Goal: Information Seeking & Learning: Learn about a topic

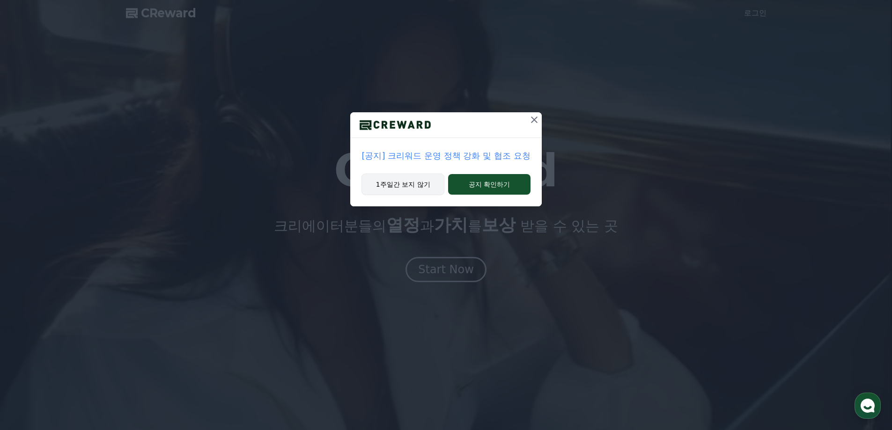
click at [397, 184] on button "1주일간 보지 않기" at bounding box center [402, 185] width 83 height 22
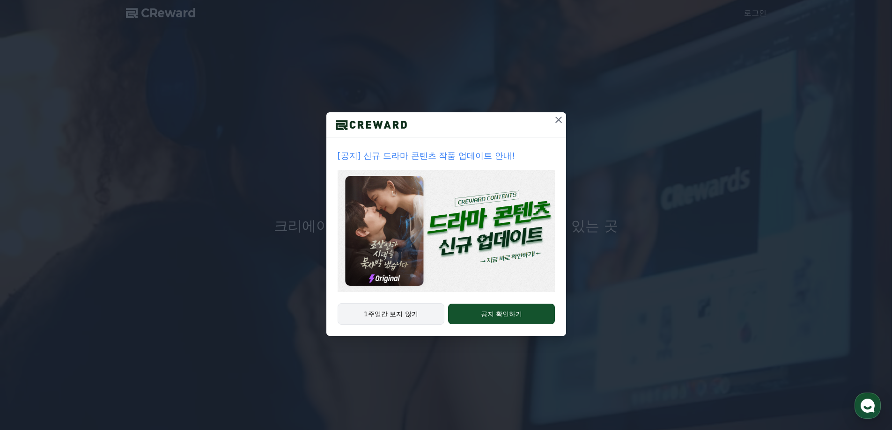
click at [413, 311] on button "1주일간 보지 않기" at bounding box center [390, 314] width 107 height 22
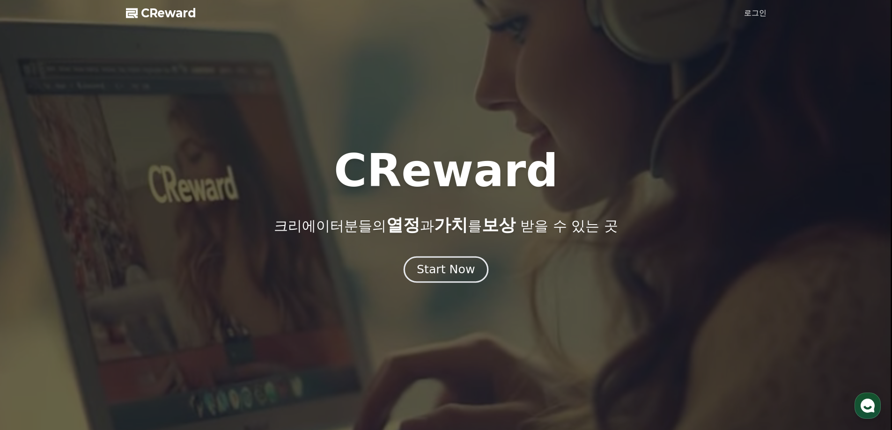
click at [449, 273] on div "Start Now" at bounding box center [446, 270] width 58 height 16
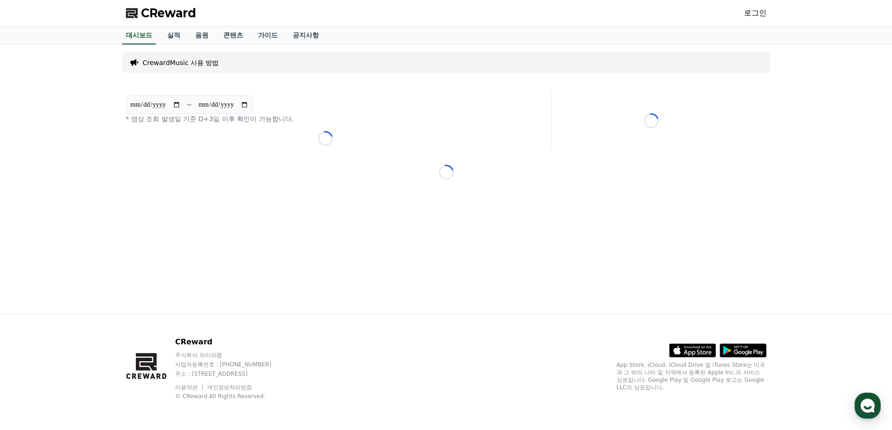
click at [754, 12] on link "로그인" at bounding box center [755, 12] width 22 height 11
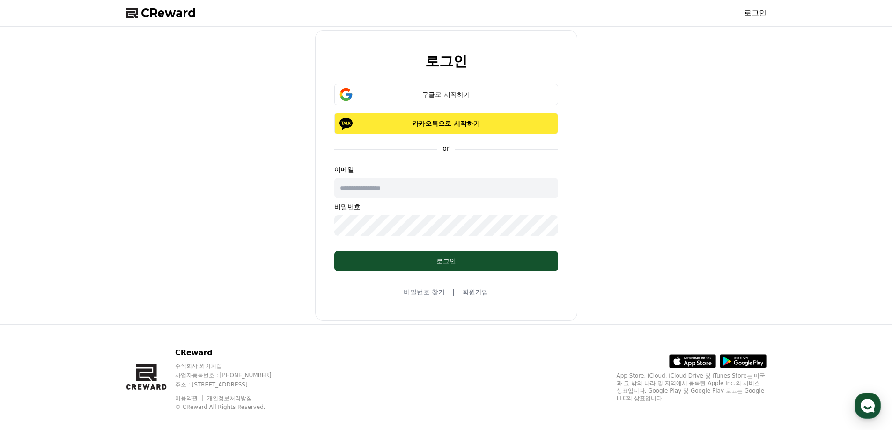
click at [495, 124] on p "카카오톡으로 시작하기" at bounding box center [446, 123] width 197 height 9
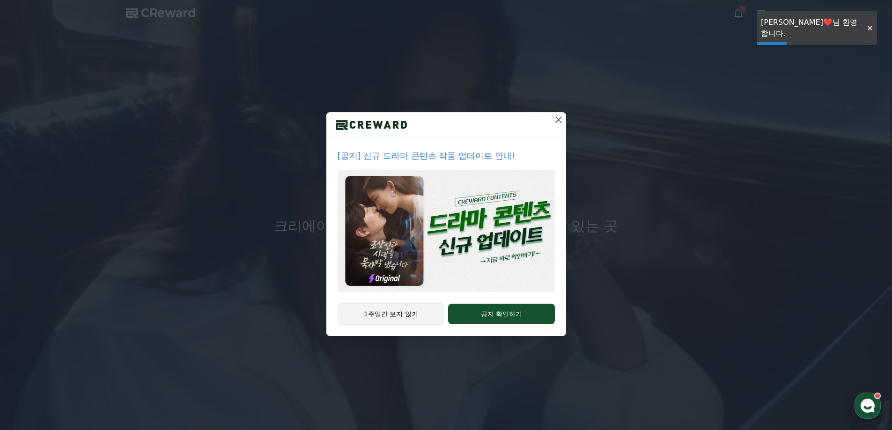
click at [418, 316] on button "1주일간 보지 않기" at bounding box center [390, 314] width 107 height 22
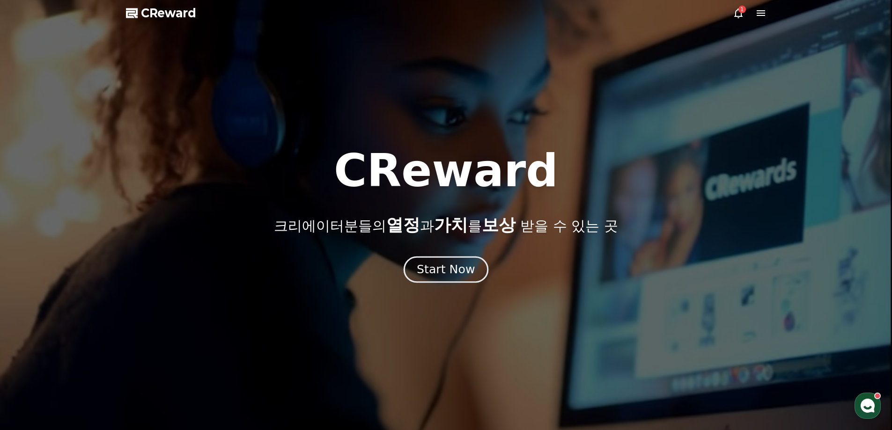
click at [438, 271] on div "Start Now" at bounding box center [446, 270] width 58 height 16
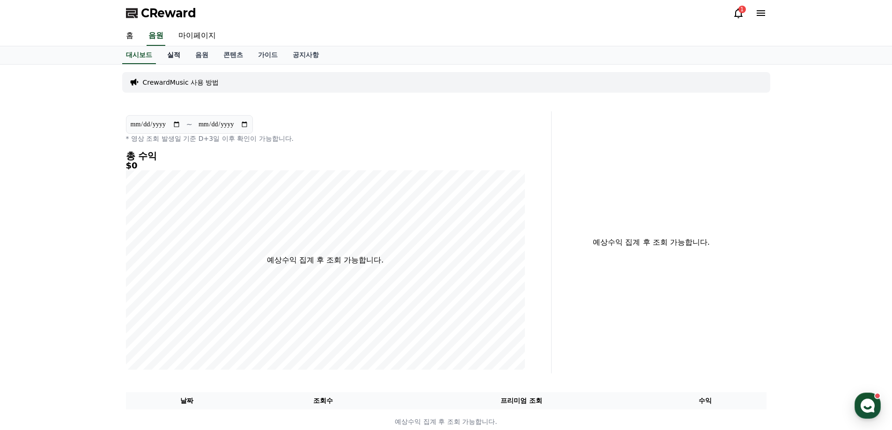
click at [165, 55] on link "실적" at bounding box center [174, 55] width 28 height 18
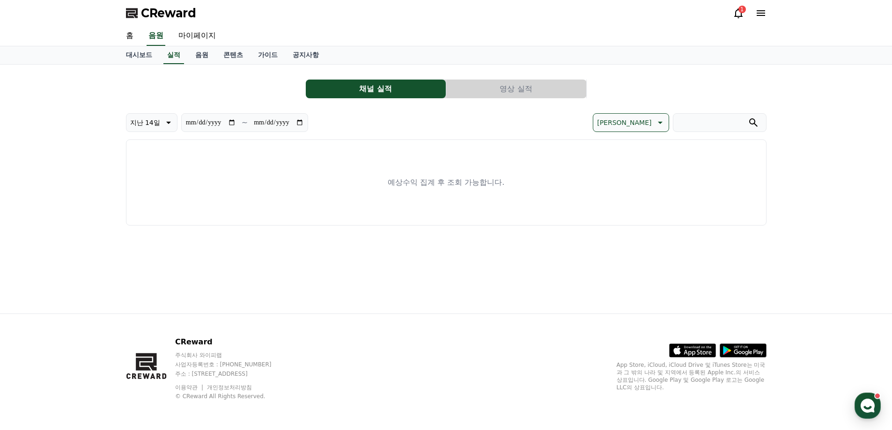
click at [363, 88] on button "채널 실적" at bounding box center [376, 89] width 140 height 19
click at [191, 34] on link "마이페이지" at bounding box center [197, 36] width 52 height 20
select select "**********"
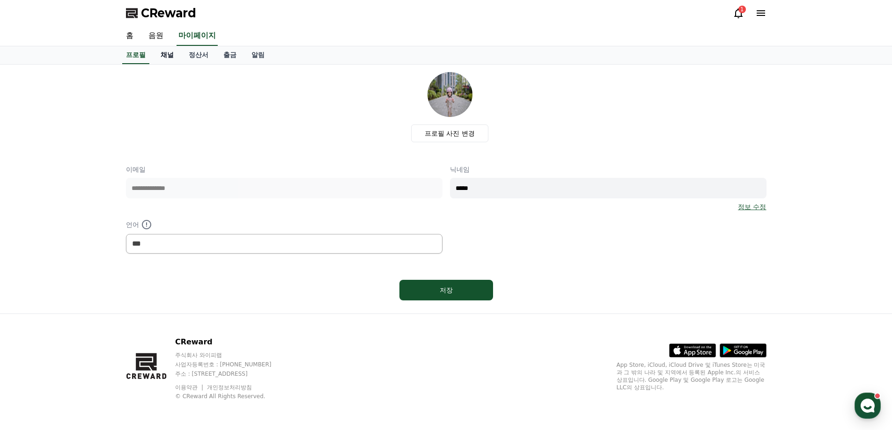
click at [165, 56] on link "채널" at bounding box center [167, 55] width 28 height 18
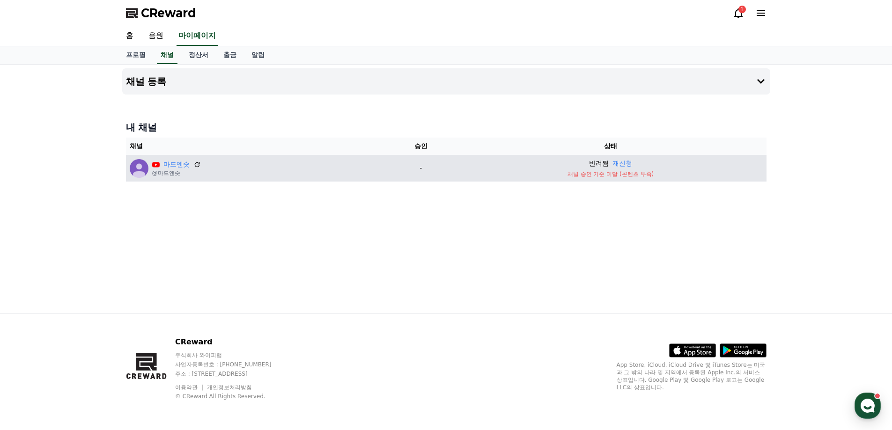
drag, startPoint x: 580, startPoint y: 168, endPoint x: 439, endPoint y: 166, distance: 140.9
click at [575, 168] on td "반려됨 재신청 채널 승인 기준 미달 (콘텐츠 부족)" at bounding box center [610, 168] width 311 height 27
click at [197, 164] on icon at bounding box center [197, 165] width 8 height 8
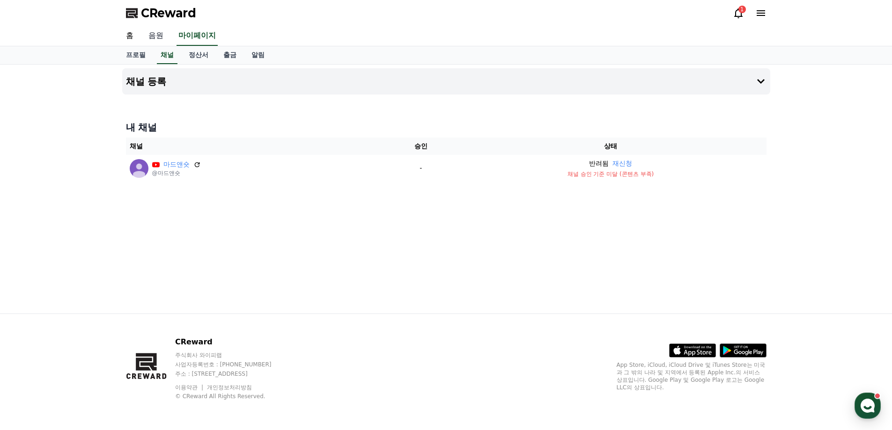
click at [155, 37] on link "음원" at bounding box center [156, 36] width 30 height 20
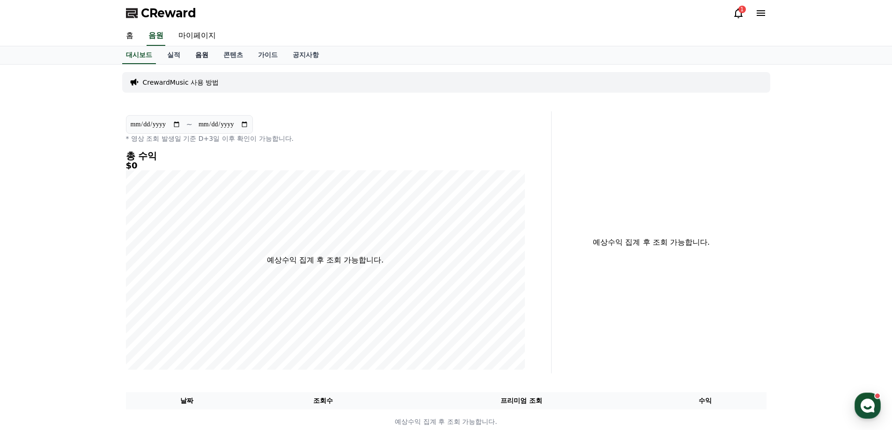
click at [200, 59] on link "음원" at bounding box center [202, 55] width 28 height 18
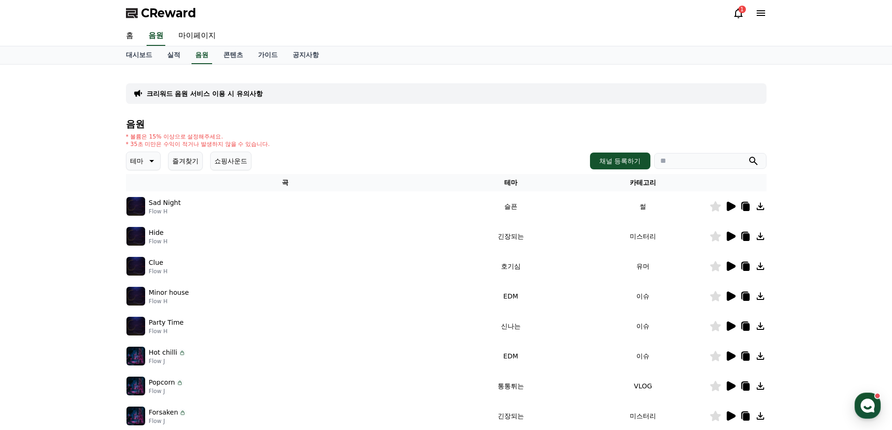
click at [152, 161] on icon at bounding box center [151, 161] width 5 height 2
click at [691, 161] on input "search" at bounding box center [710, 161] width 112 height 16
click at [684, 163] on input "search" at bounding box center [710, 161] width 112 height 16
click at [693, 161] on input "**********" at bounding box center [710, 161] width 112 height 16
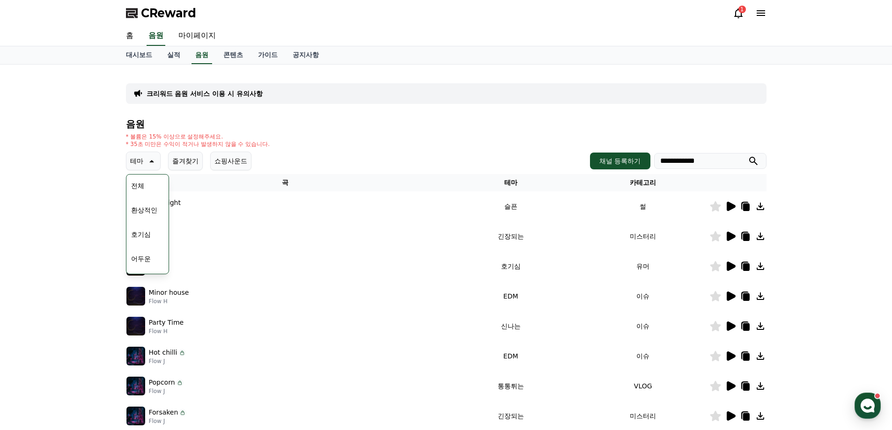
click at [707, 157] on input "**********" at bounding box center [710, 161] width 112 height 16
click at [758, 158] on icon "submit" at bounding box center [752, 160] width 11 height 11
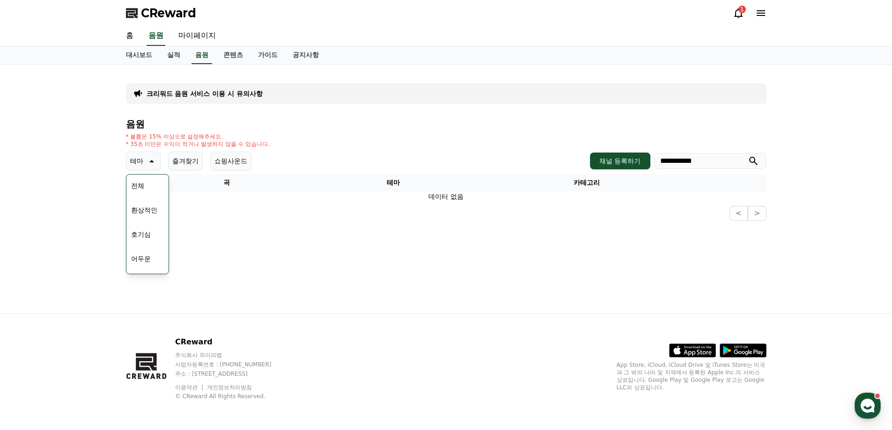
drag, startPoint x: 711, startPoint y: 163, endPoint x: 639, endPoint y: 169, distance: 72.4
click at [639, 169] on div "**********" at bounding box center [446, 161] width 640 height 19
paste input "search"
type input "**********"
click at [755, 160] on icon "submit" at bounding box center [752, 160] width 11 height 11
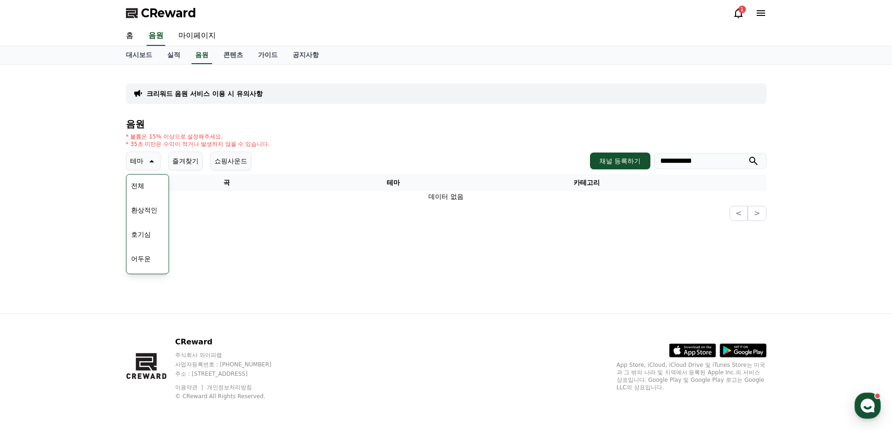
click at [754, 155] on input "**********" at bounding box center [710, 161] width 112 height 16
click at [755, 158] on icon "submit" at bounding box center [752, 160] width 11 height 11
click at [395, 153] on div "**********" at bounding box center [446, 161] width 640 height 19
click at [142, 187] on button "전체" at bounding box center [137, 186] width 21 height 21
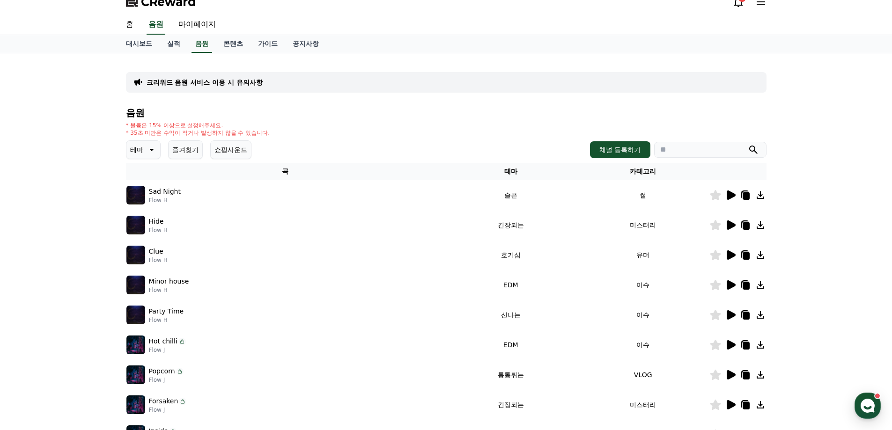
scroll to position [204, 0]
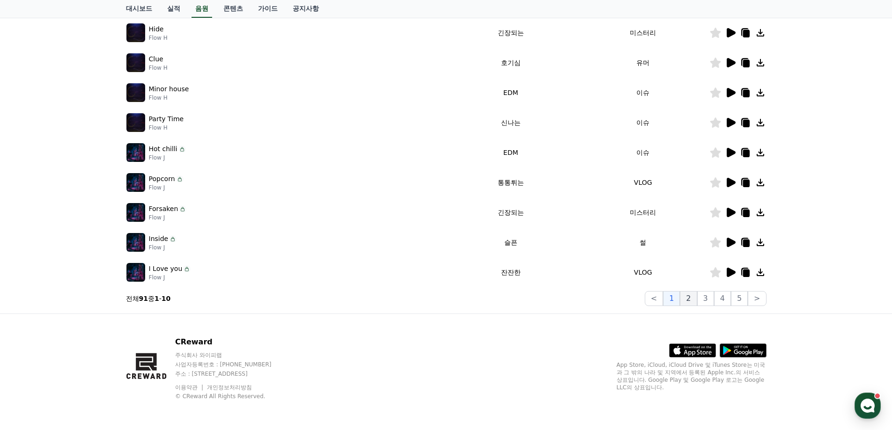
click at [690, 295] on button "2" at bounding box center [688, 298] width 17 height 15
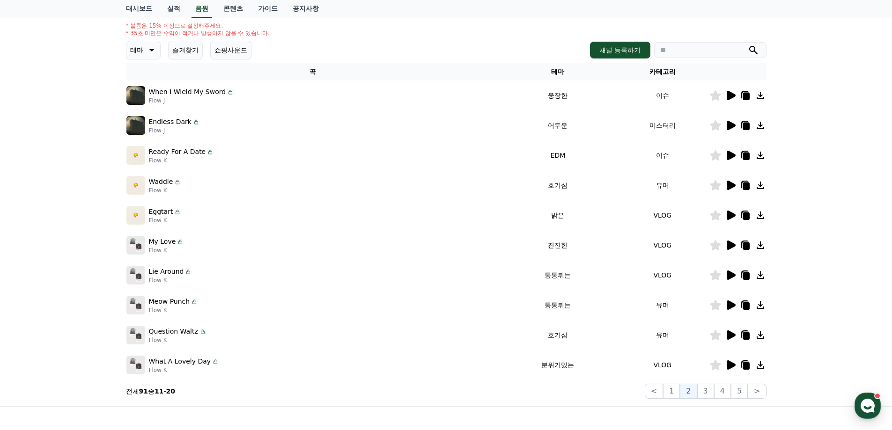
scroll to position [110, 0]
click at [710, 395] on button "3" at bounding box center [705, 392] width 17 height 15
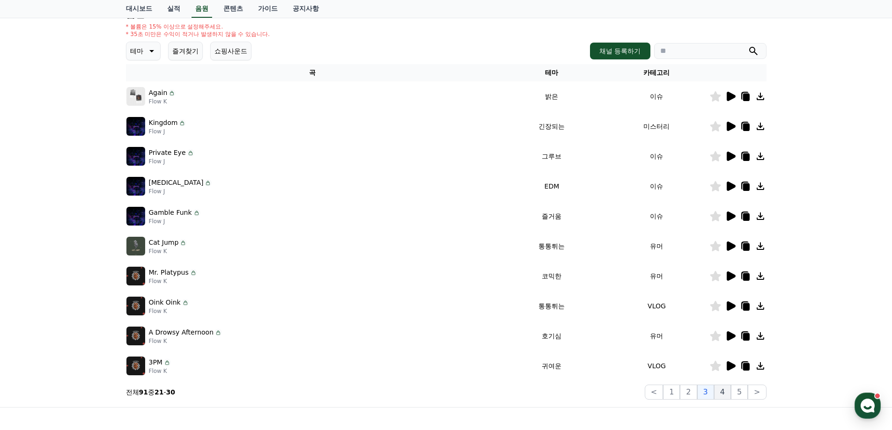
click at [723, 395] on button "4" at bounding box center [722, 392] width 17 height 15
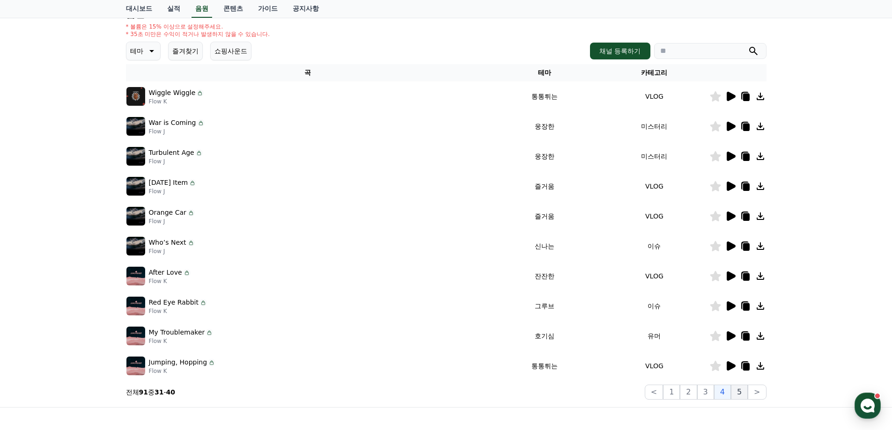
click at [739, 393] on button "5" at bounding box center [739, 392] width 17 height 15
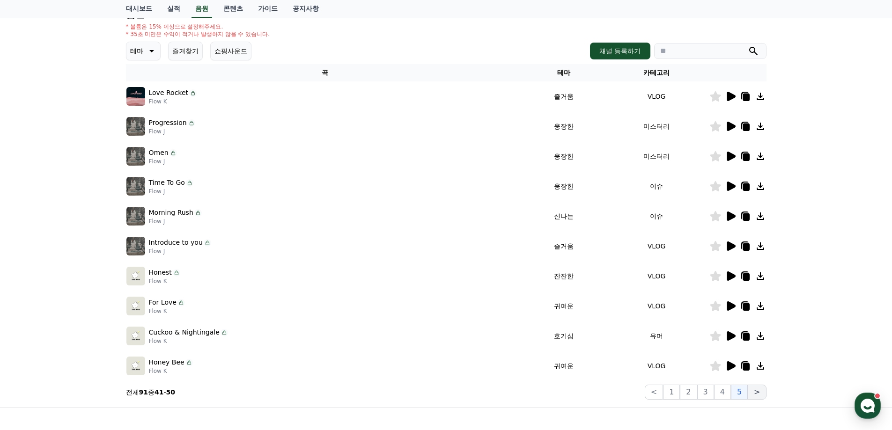
click at [758, 394] on button ">" at bounding box center [756, 392] width 18 height 15
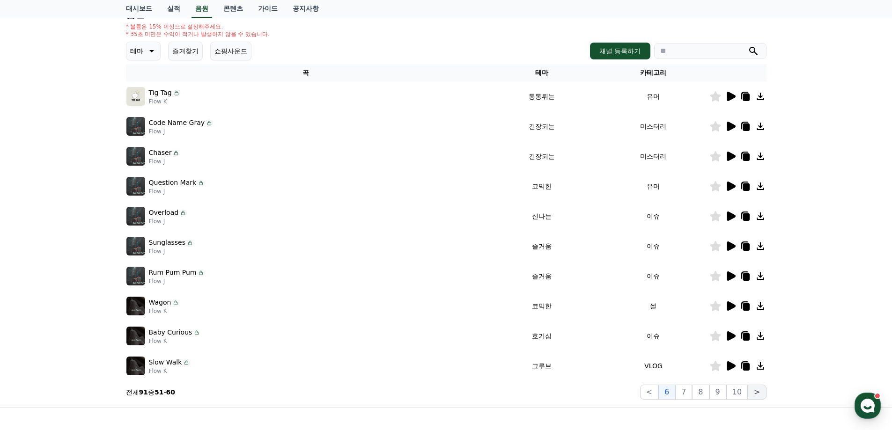
click at [761, 392] on button ">" at bounding box center [756, 392] width 18 height 15
click at [761, 391] on button ">" at bounding box center [756, 392] width 18 height 15
click at [689, 395] on button "7" at bounding box center [683, 392] width 17 height 15
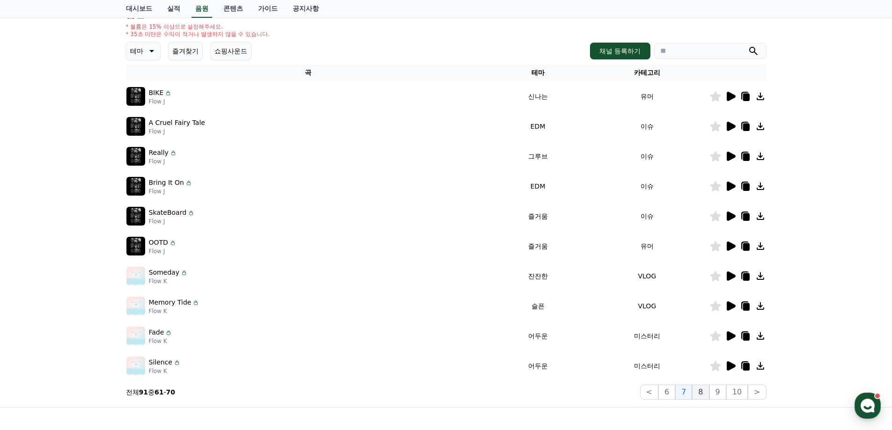
click at [699, 395] on button "8" at bounding box center [700, 392] width 17 height 15
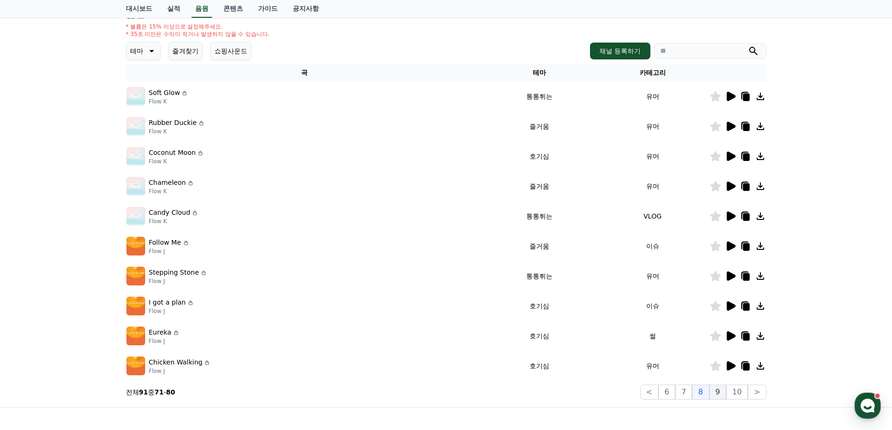
click at [725, 393] on button "9" at bounding box center [717, 392] width 17 height 15
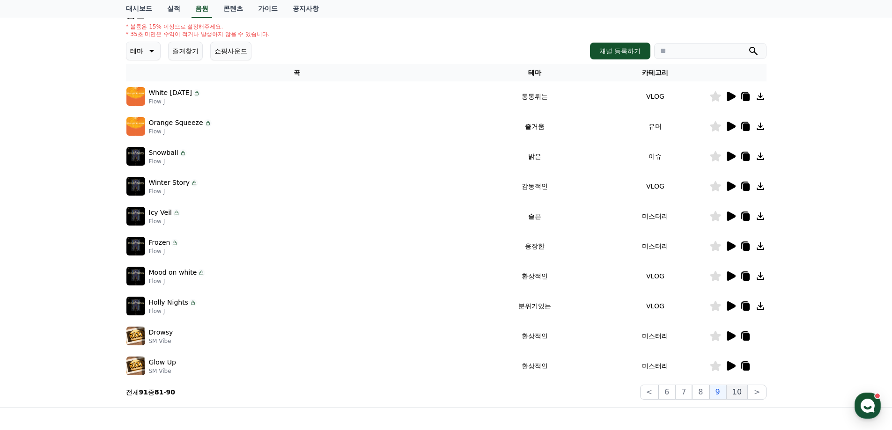
click at [734, 394] on button "10" at bounding box center [737, 392] width 22 height 15
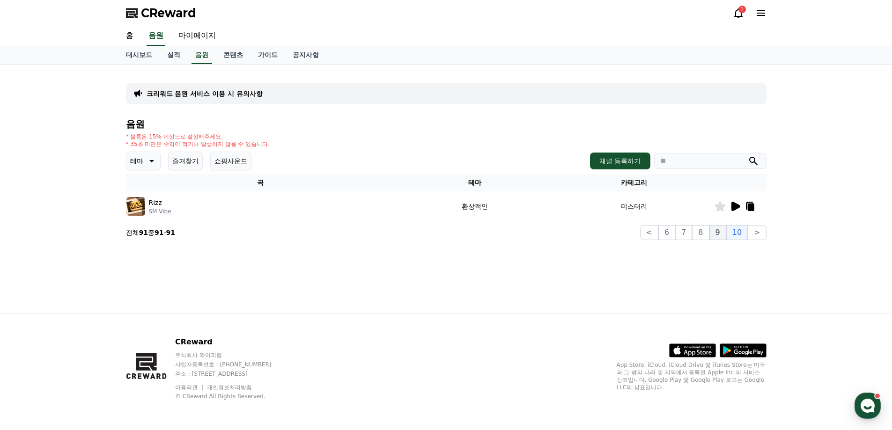
click at [719, 233] on button "9" at bounding box center [717, 232] width 17 height 15
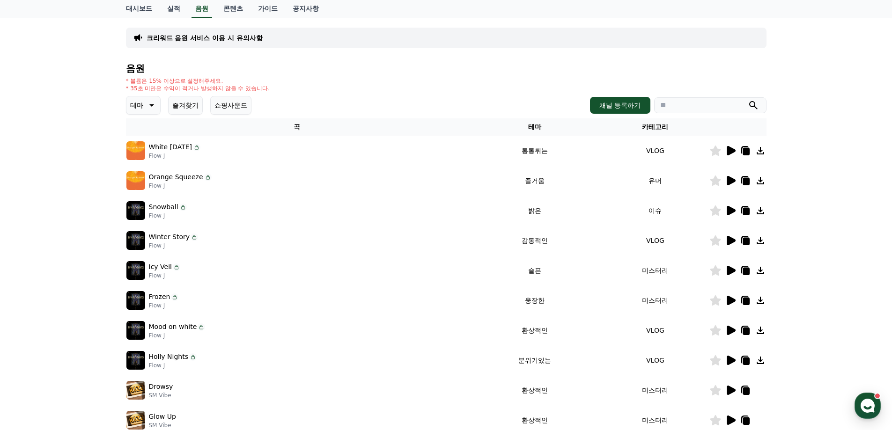
scroll to position [140, 0]
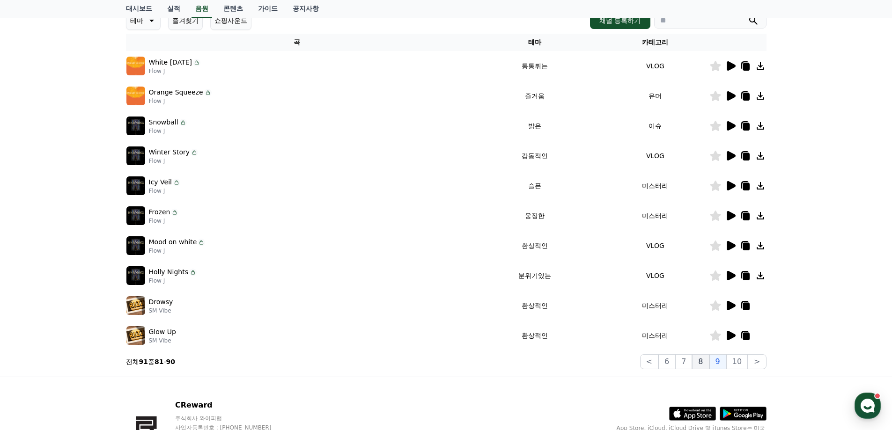
click at [702, 362] on button "8" at bounding box center [700, 361] width 17 height 15
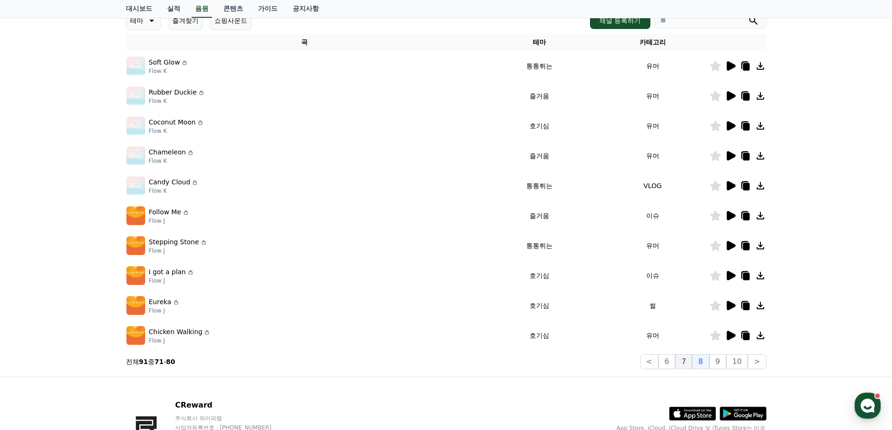
click at [688, 364] on button "7" at bounding box center [683, 361] width 17 height 15
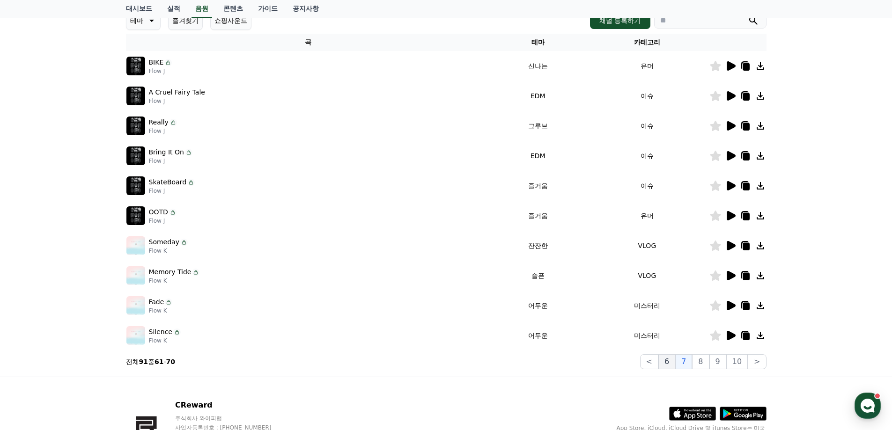
click at [671, 365] on button "6" at bounding box center [666, 361] width 17 height 15
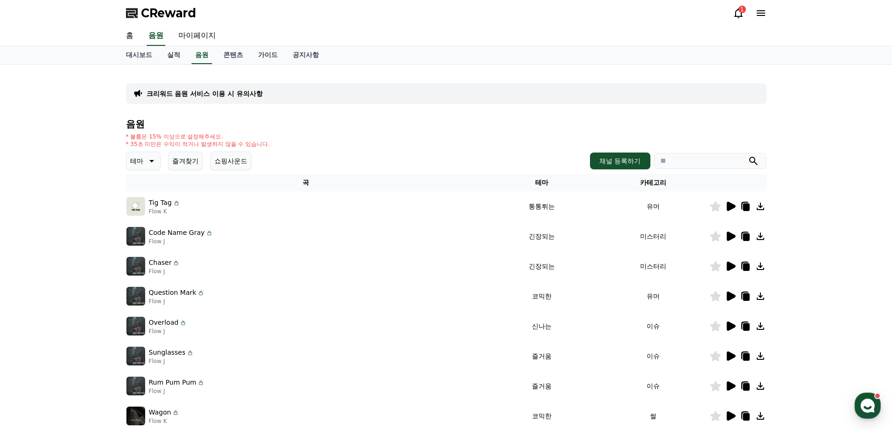
click at [181, 15] on span "CReward" at bounding box center [168, 13] width 55 height 15
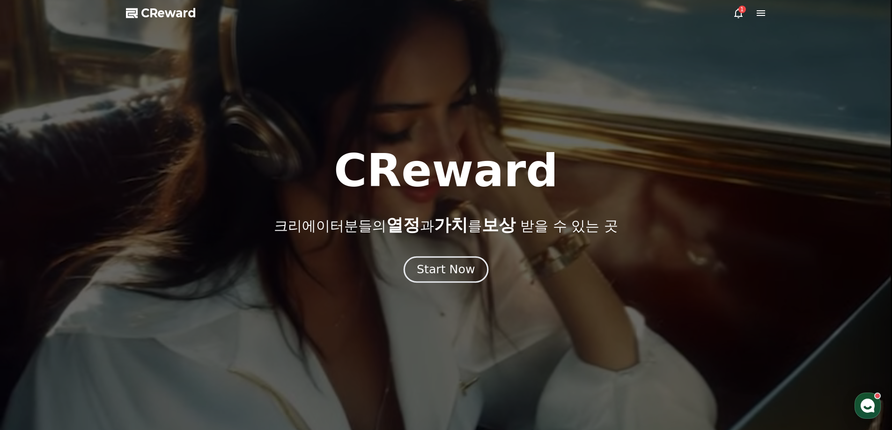
click at [430, 271] on div "Start Now" at bounding box center [446, 270] width 58 height 16
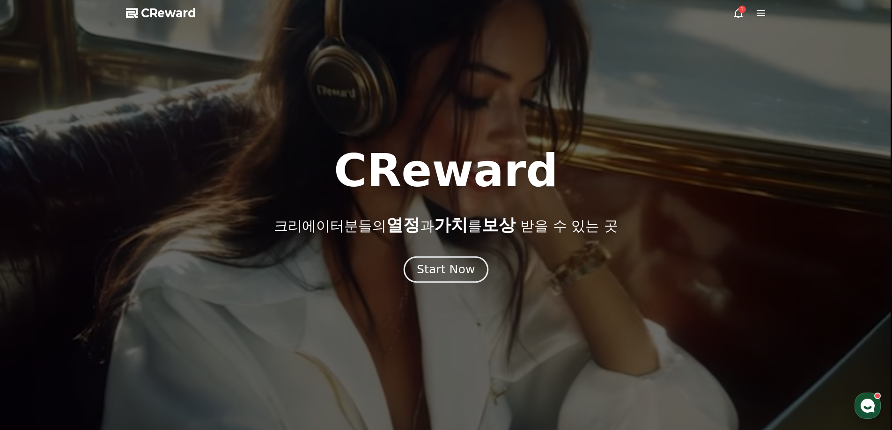
click at [475, 274] on button "Start Now" at bounding box center [445, 269] width 85 height 27
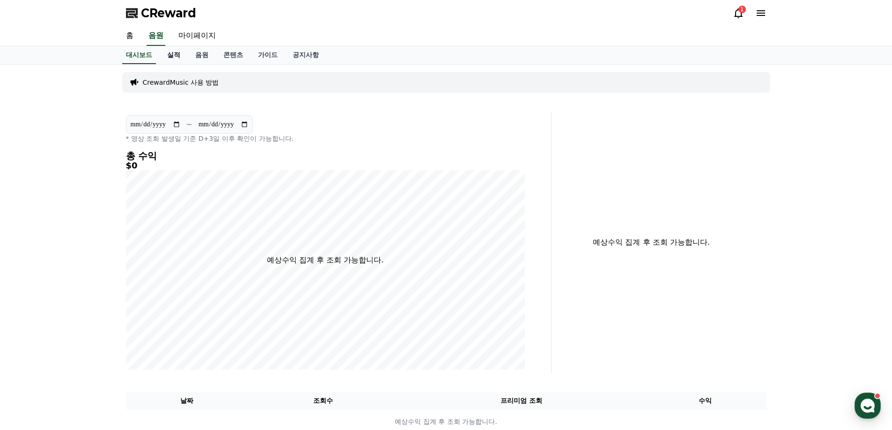
click at [172, 55] on link "실적" at bounding box center [174, 55] width 28 height 18
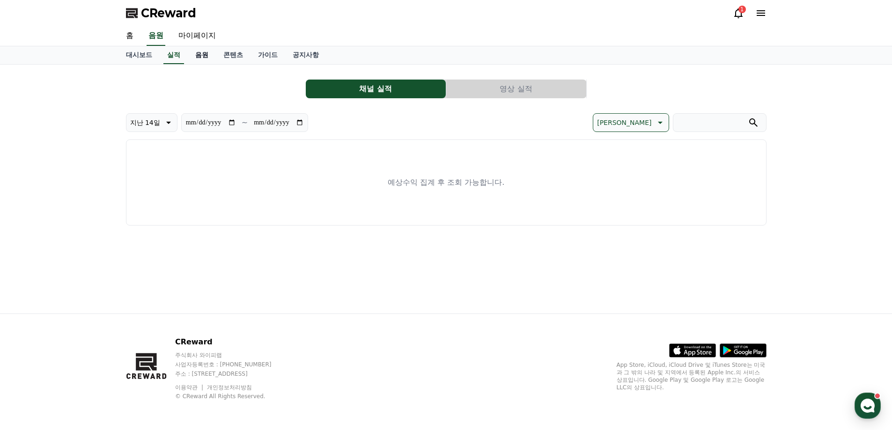
click at [205, 60] on link "음원" at bounding box center [202, 55] width 28 height 18
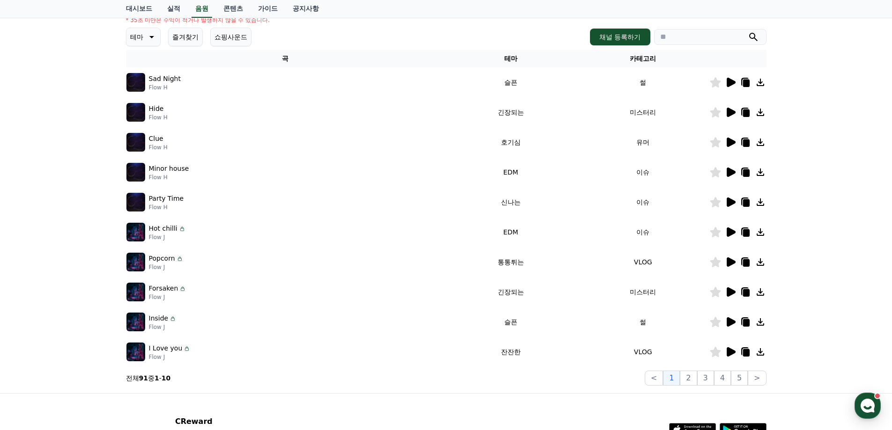
scroll to position [187, 0]
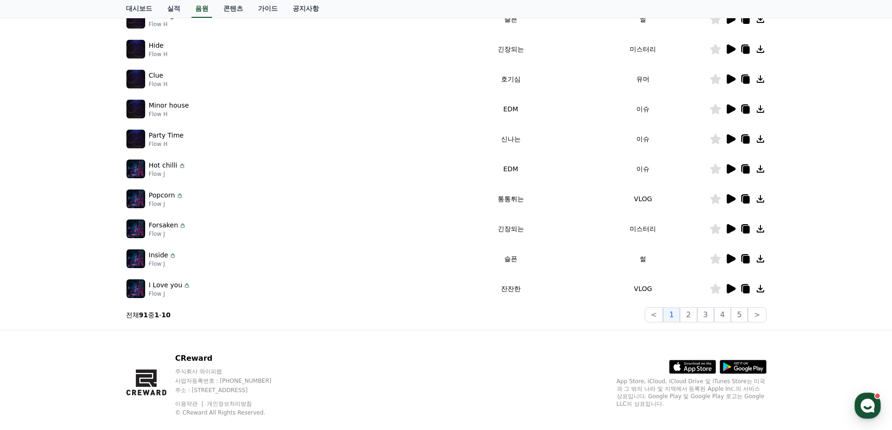
click at [158, 260] on p "Flow J" at bounding box center [163, 263] width 28 height 7
click at [157, 256] on p "Inside" at bounding box center [159, 255] width 20 height 10
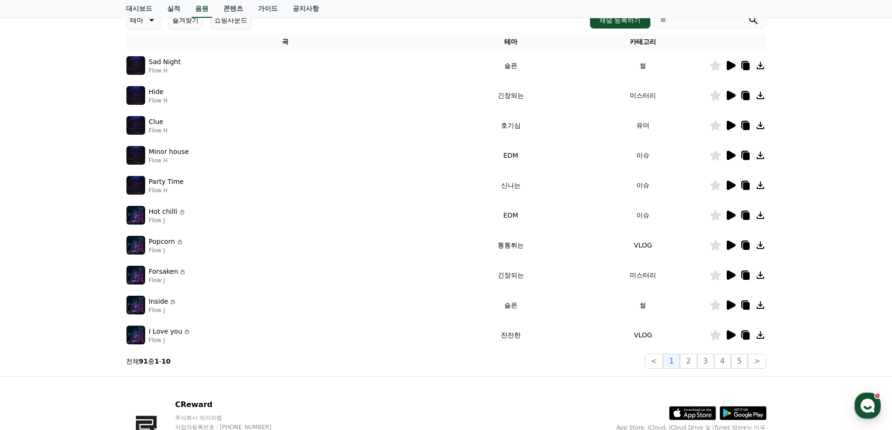
scroll to position [140, 0]
click at [731, 274] on icon at bounding box center [730, 275] width 9 height 9
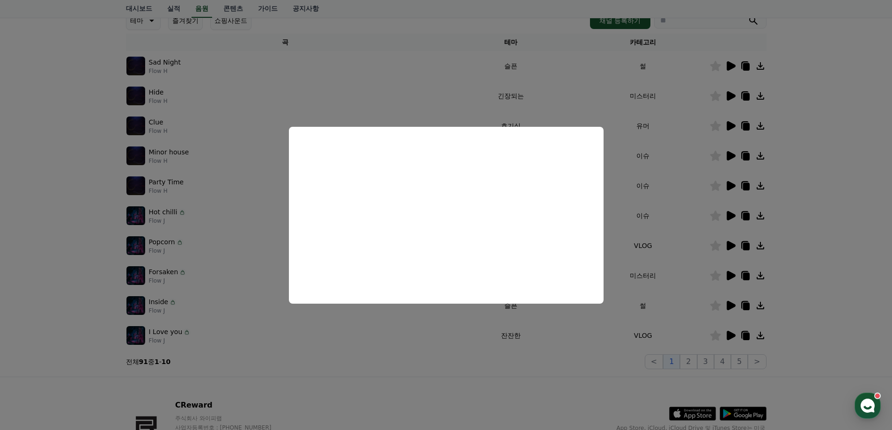
click at [33, 195] on button "close modal" at bounding box center [446, 215] width 892 height 430
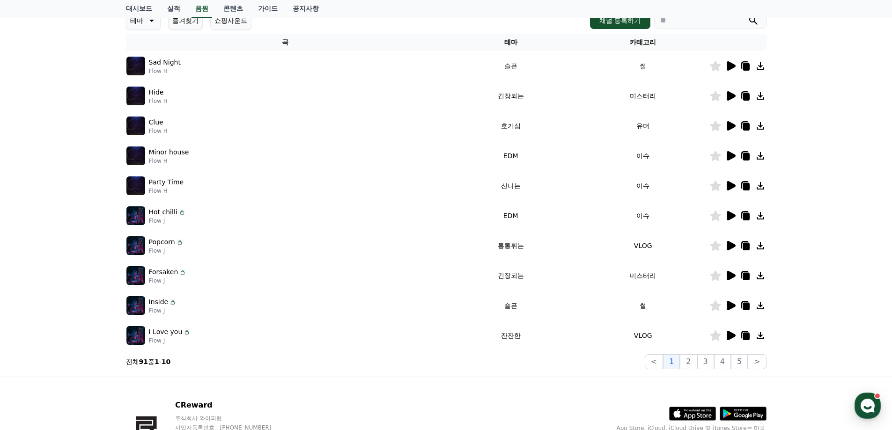
click at [168, 331] on p "I Love you" at bounding box center [166, 332] width 34 height 10
click at [730, 333] on icon at bounding box center [730, 335] width 9 height 9
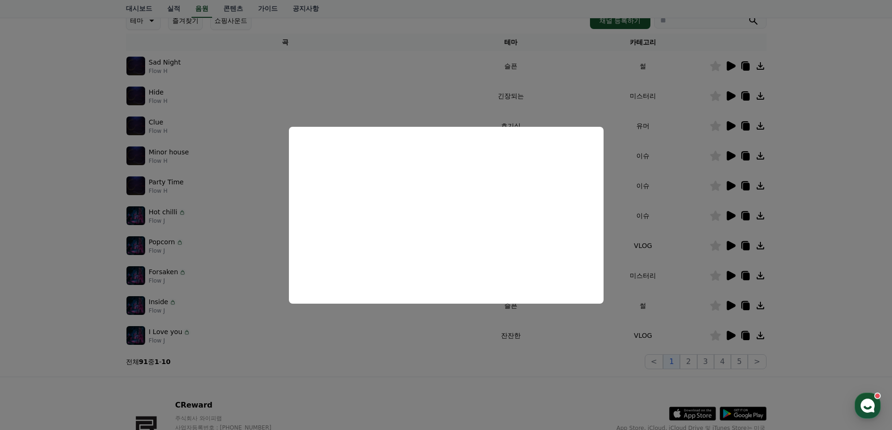
click at [813, 361] on button "close modal" at bounding box center [446, 215] width 892 height 430
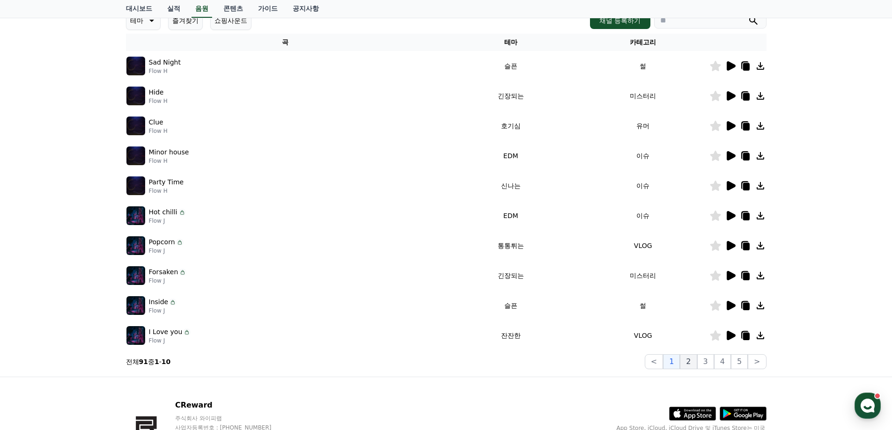
click at [696, 362] on button "2" at bounding box center [688, 361] width 17 height 15
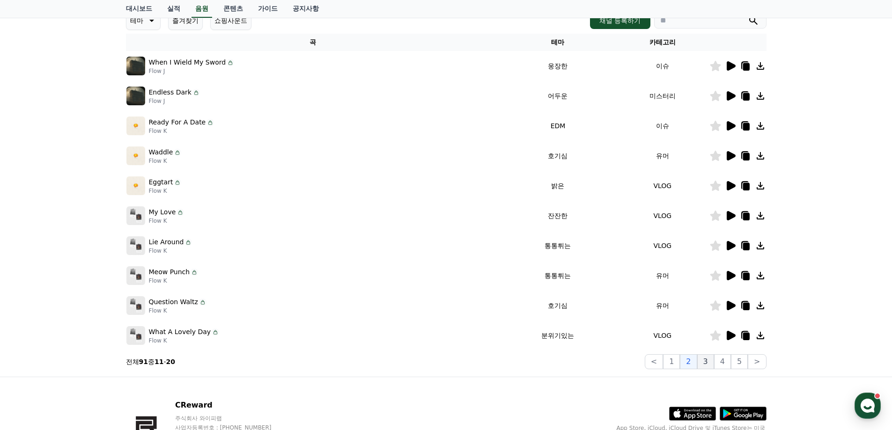
click at [713, 361] on button "3" at bounding box center [705, 361] width 17 height 15
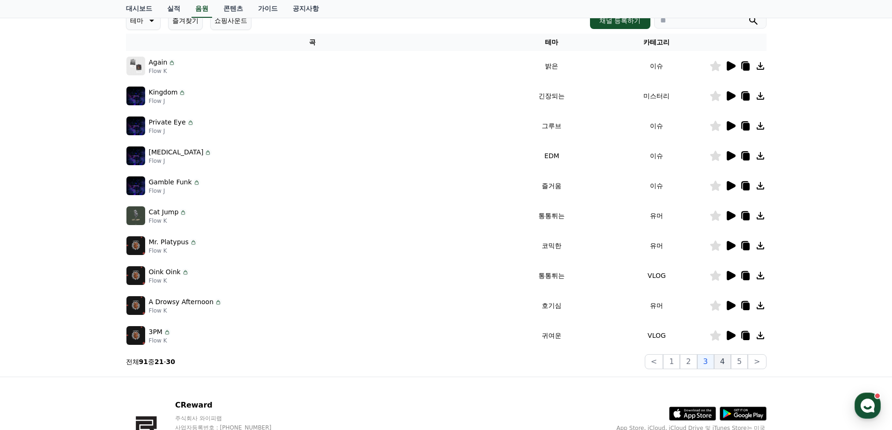
click at [725, 362] on button "4" at bounding box center [722, 361] width 17 height 15
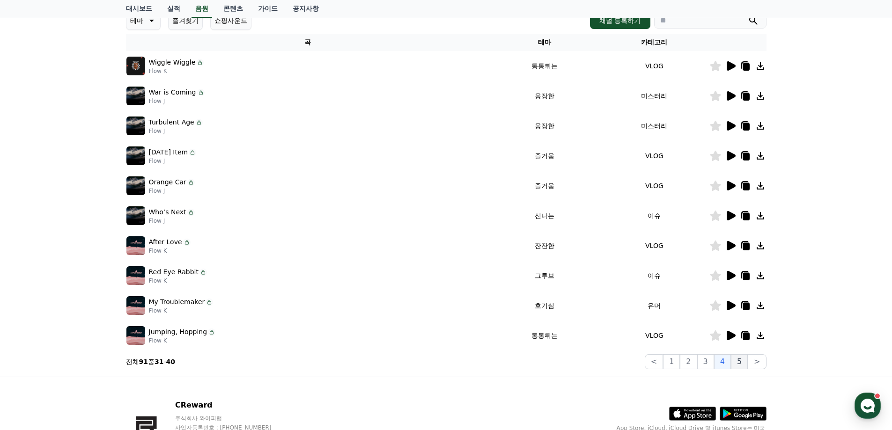
click at [742, 362] on button "5" at bounding box center [739, 361] width 17 height 15
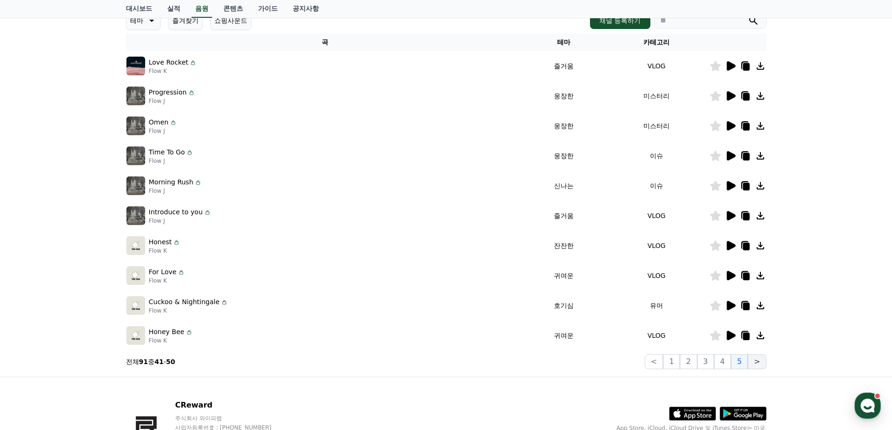
click at [757, 362] on button ">" at bounding box center [756, 361] width 18 height 15
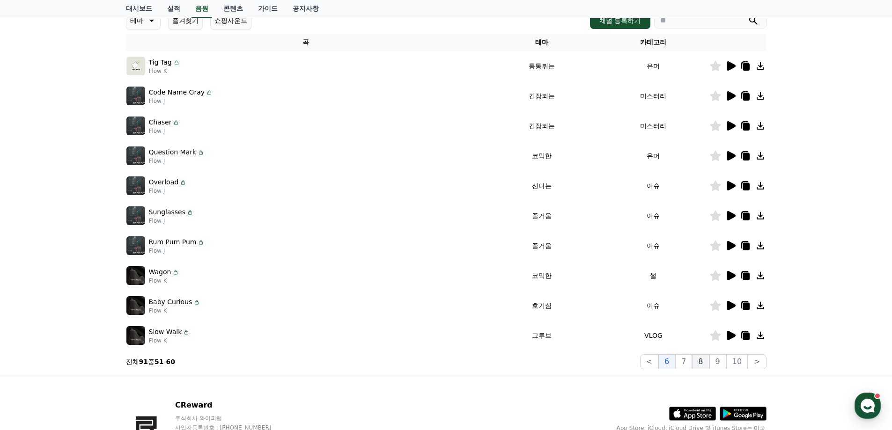
click at [699, 361] on button "8" at bounding box center [700, 361] width 17 height 15
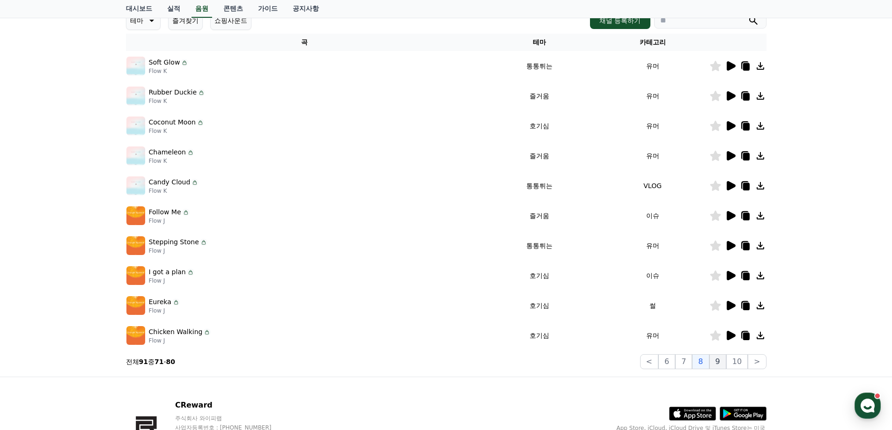
click at [712, 361] on button "9" at bounding box center [717, 361] width 17 height 15
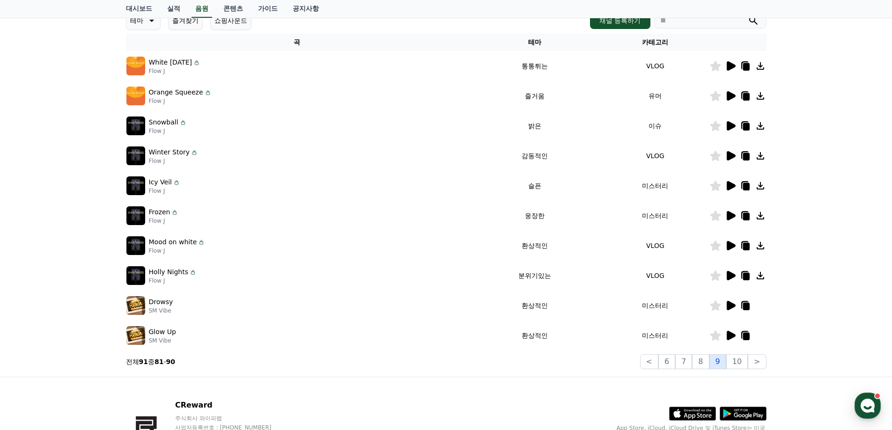
click at [725, 361] on button "9" at bounding box center [717, 361] width 17 height 15
click at [746, 363] on button "10" at bounding box center [737, 361] width 22 height 15
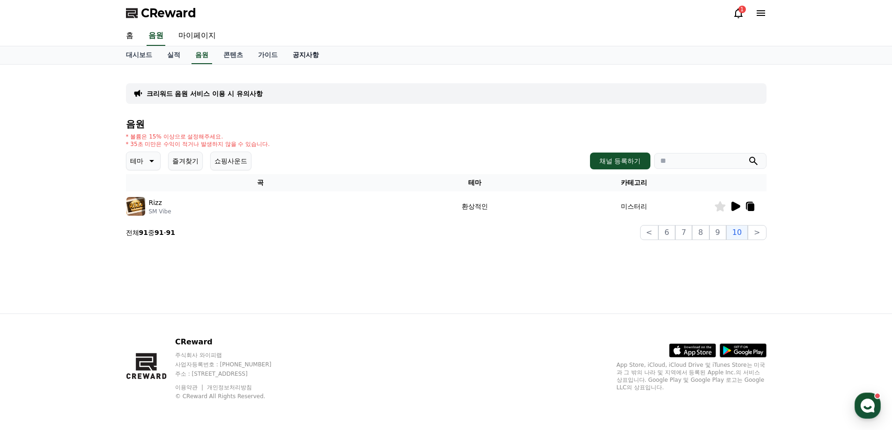
click at [304, 52] on link "공지사항" at bounding box center [305, 55] width 41 height 18
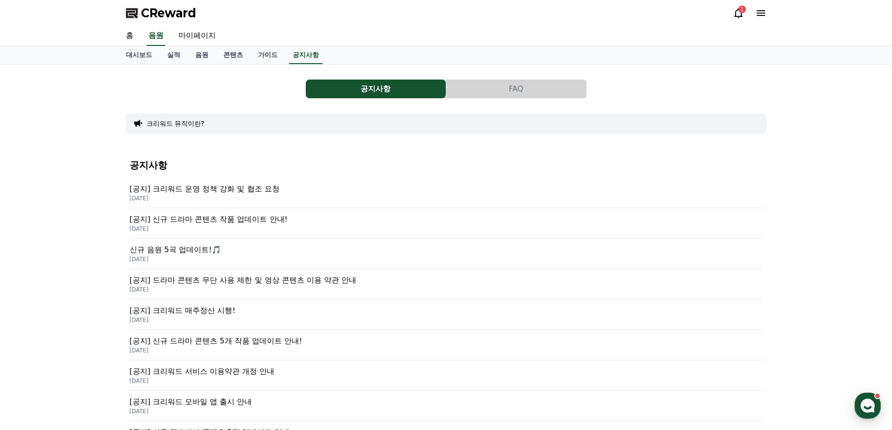
click at [275, 279] on p "[공지] 드라마 콘텐츠 무단 사용 제한 및 영상 콘텐츠 이용 약관 안내" at bounding box center [446, 280] width 633 height 11
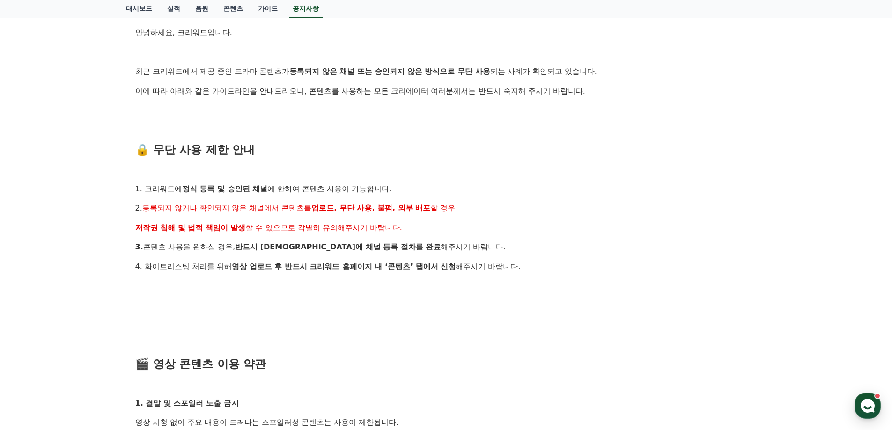
scroll to position [47, 0]
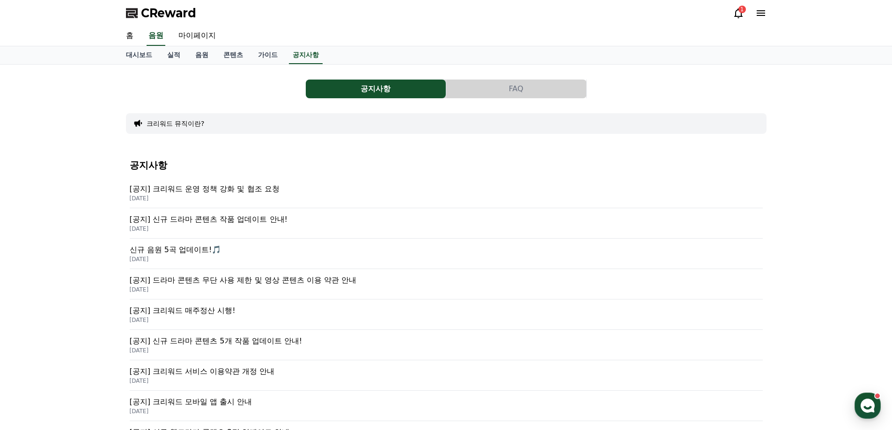
click at [263, 192] on p "[공지] 크리워드 운영 정책 강화 및 협조 요청" at bounding box center [446, 188] width 633 height 11
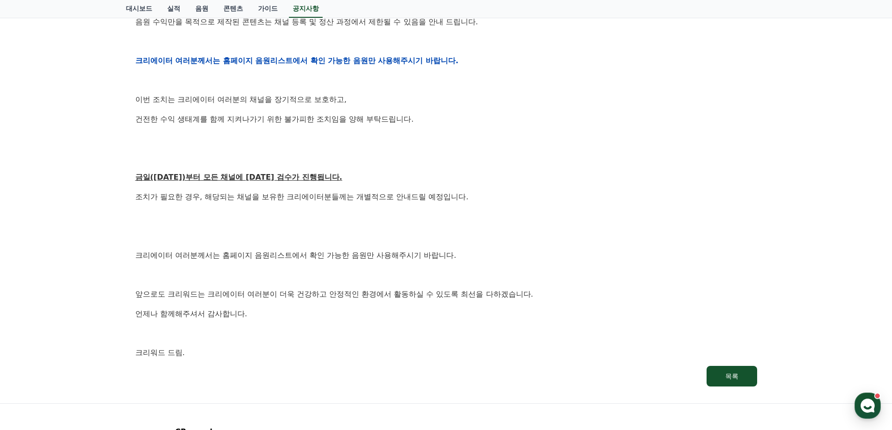
scroll to position [508, 0]
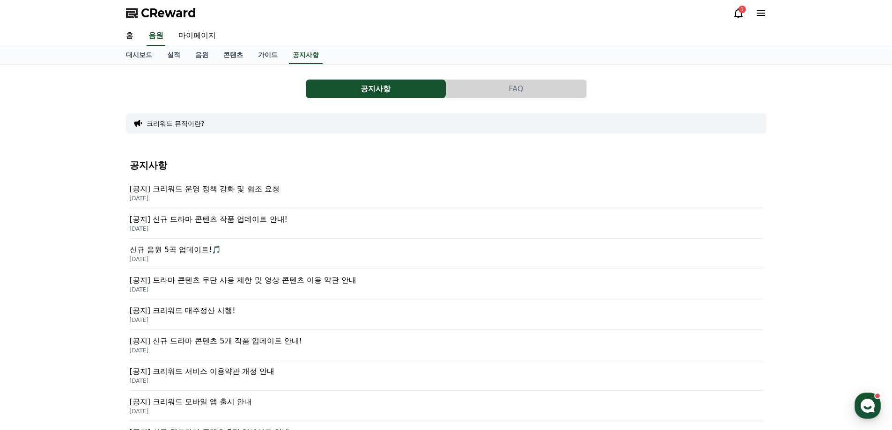
click at [237, 313] on p "[공지] 크리워드 매주정산 시행!" at bounding box center [446, 310] width 633 height 11
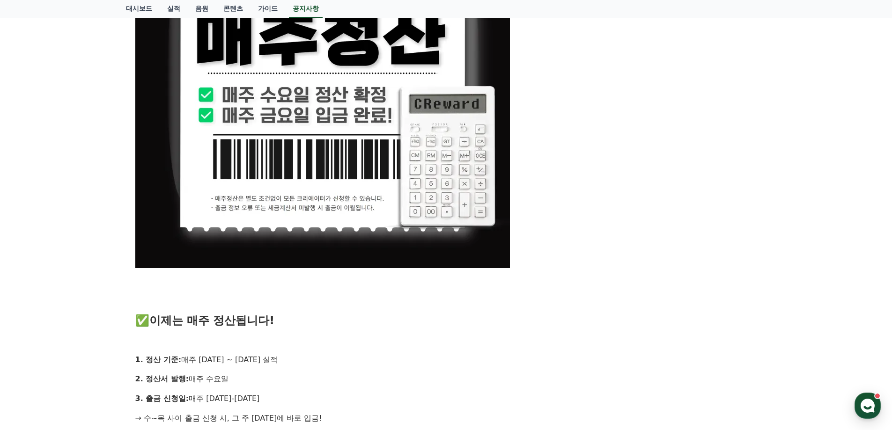
scroll to position [421, 0]
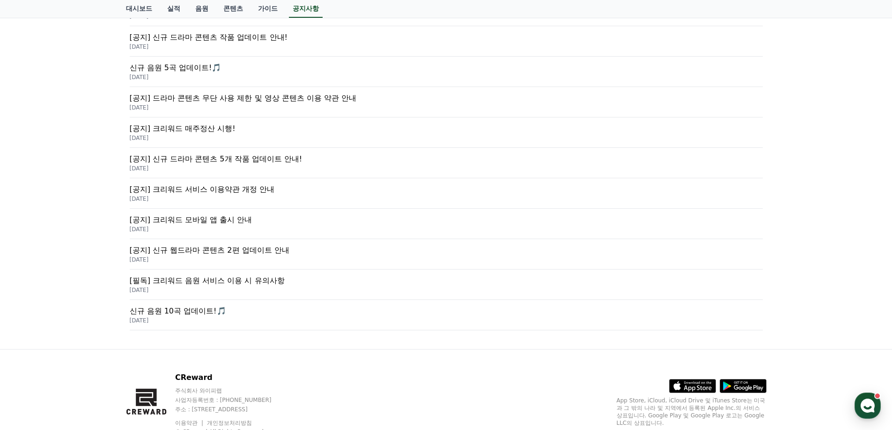
scroll to position [187, 0]
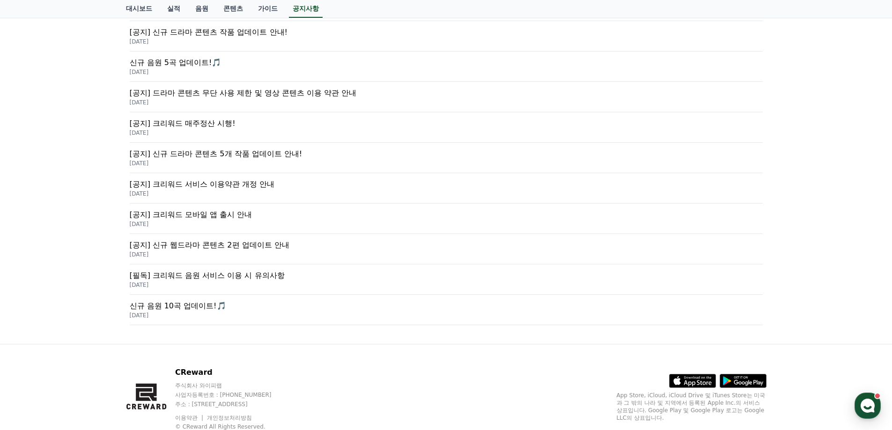
click at [267, 181] on p "[공지] 크리워드 서비스 이용약관 개정 안내" at bounding box center [446, 184] width 633 height 11
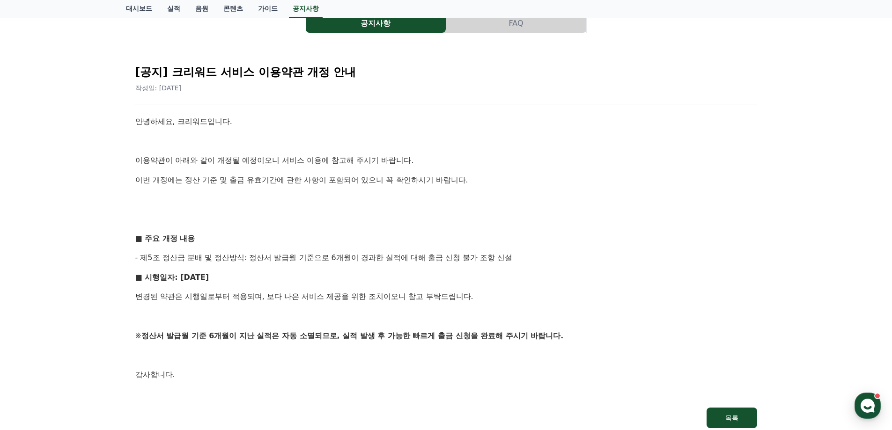
scroll to position [140, 0]
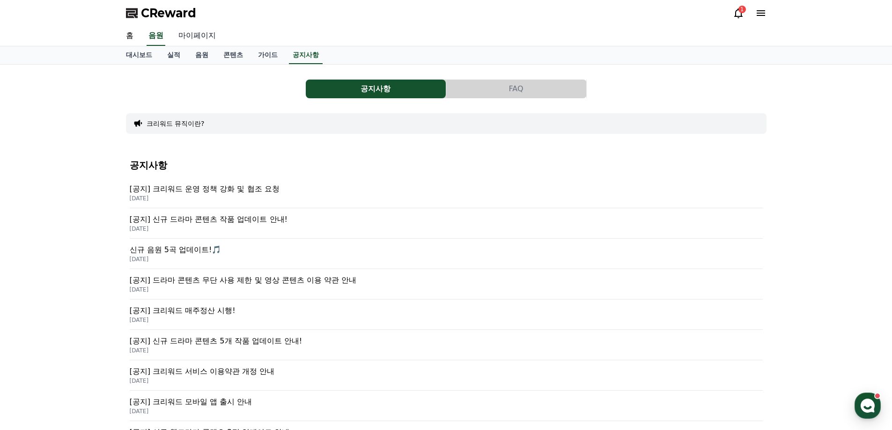
click at [195, 37] on link "마이페이지" at bounding box center [197, 36] width 52 height 20
select select "**********"
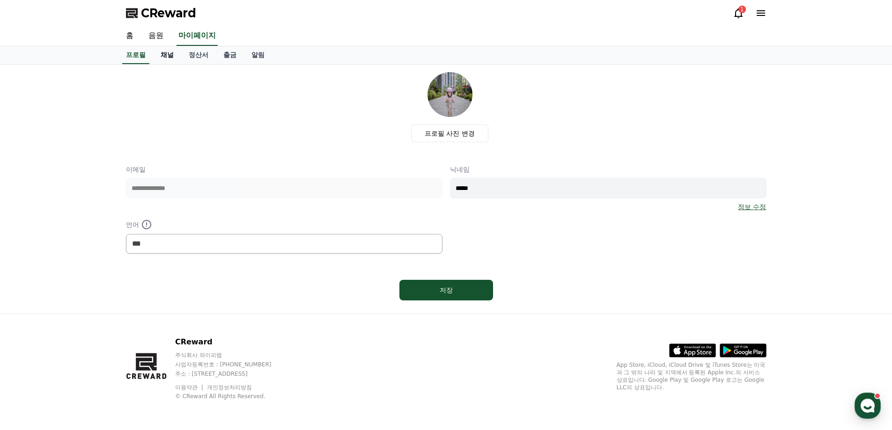
click at [169, 61] on link "채널" at bounding box center [167, 55] width 28 height 18
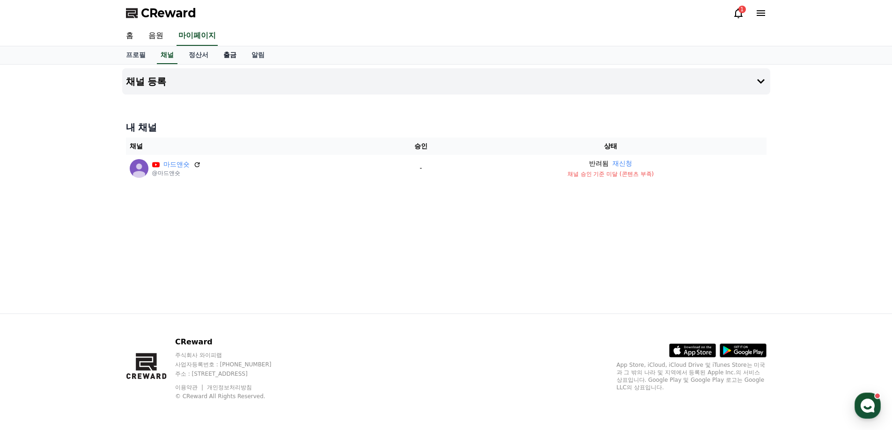
click at [226, 58] on link "출금" at bounding box center [230, 55] width 28 height 18
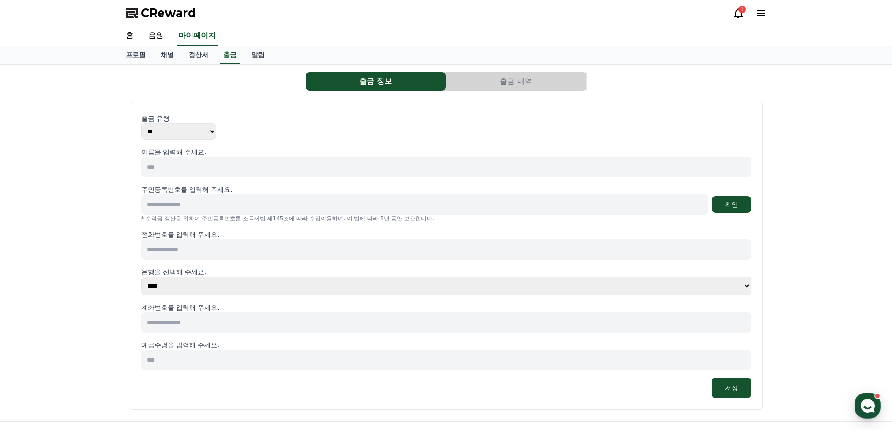
click at [173, 11] on span "CReward" at bounding box center [168, 13] width 55 height 15
